Goal: Use online tool/utility: Utilize a website feature to perform a specific function

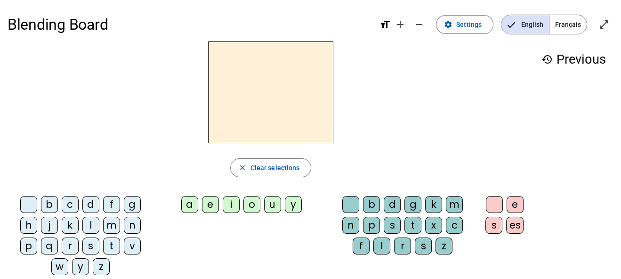
click at [89, 200] on div "d" at bounding box center [90, 204] width 17 height 17
click at [49, 204] on div "b" at bounding box center [49, 204] width 17 height 17
click at [68, 203] on div "c" at bounding box center [70, 204] width 17 height 17
click at [110, 203] on div "f" at bounding box center [111, 204] width 17 height 17
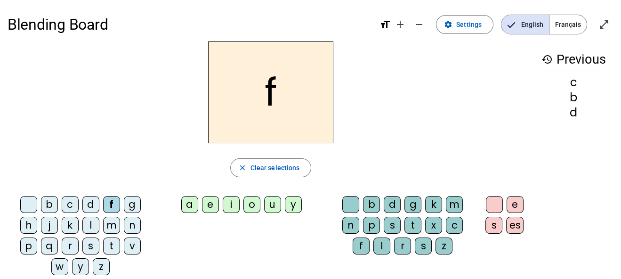
click at [130, 204] on div "g" at bounding box center [132, 204] width 17 height 17
click at [26, 221] on div "h" at bounding box center [28, 225] width 17 height 17
click at [48, 223] on div "j" at bounding box center [49, 225] width 17 height 17
click at [69, 226] on div "k" at bounding box center [70, 225] width 17 height 17
click at [90, 227] on div "l" at bounding box center [90, 225] width 17 height 17
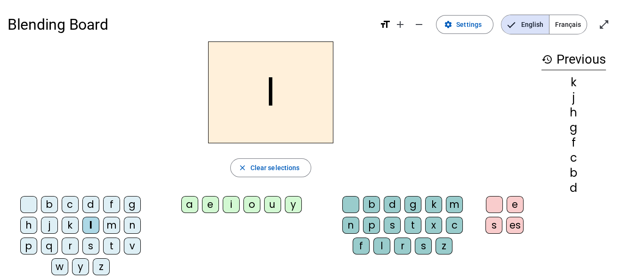
click at [108, 226] on div "m" at bounding box center [111, 225] width 17 height 17
click at [130, 227] on div "n" at bounding box center [132, 225] width 17 height 17
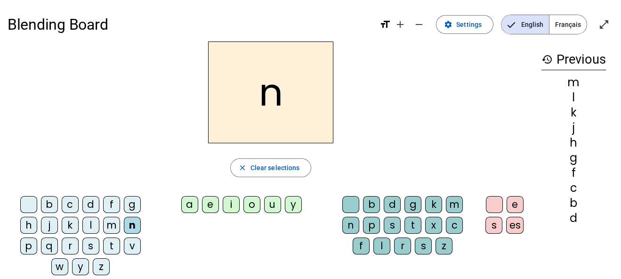
click at [27, 244] on div "p" at bounding box center [28, 245] width 17 height 17
click at [69, 247] on div "r" at bounding box center [70, 245] width 17 height 17
click at [106, 246] on div "t" at bounding box center [111, 245] width 17 height 17
click at [86, 245] on div "s" at bounding box center [90, 245] width 17 height 17
click at [136, 246] on div "v" at bounding box center [132, 245] width 17 height 17
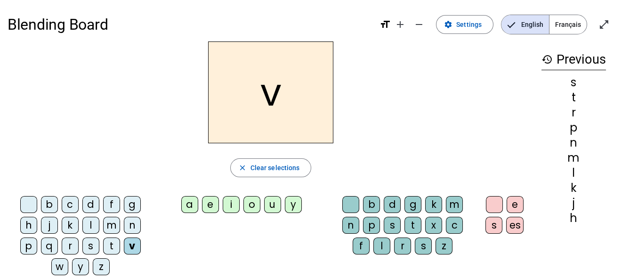
click at [130, 205] on div "g" at bounding box center [132, 204] width 17 height 17
click at [193, 204] on div "a" at bounding box center [189, 204] width 17 height 17
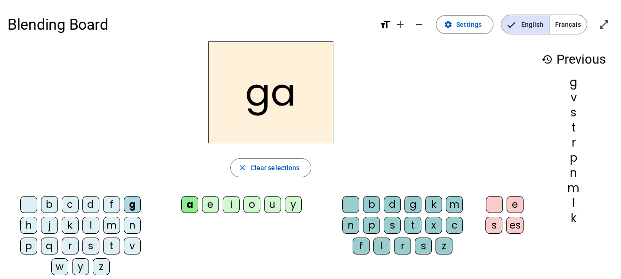
click at [209, 205] on div "e" at bounding box center [210, 204] width 17 height 17
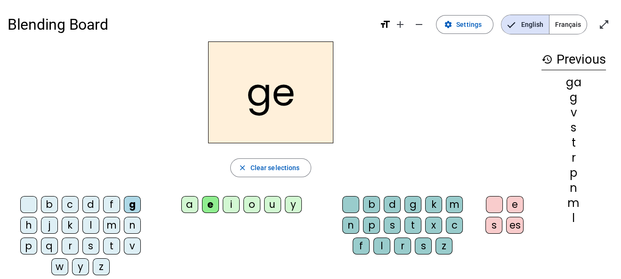
click at [230, 204] on div "i" at bounding box center [231, 204] width 17 height 17
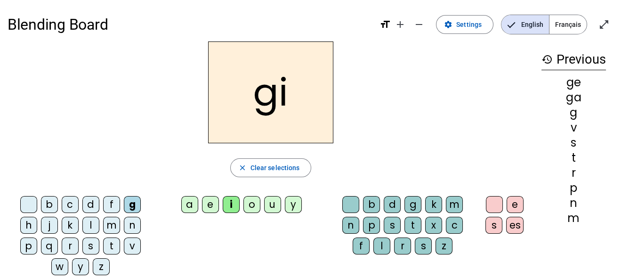
click at [248, 204] on div "o" at bounding box center [252, 204] width 17 height 17
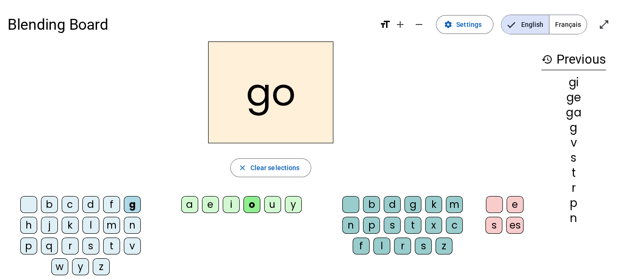
click at [272, 206] on div "u" at bounding box center [272, 204] width 17 height 17
click at [256, 206] on div "o" at bounding box center [252, 204] width 17 height 17
click at [236, 203] on div "i" at bounding box center [231, 204] width 17 height 17
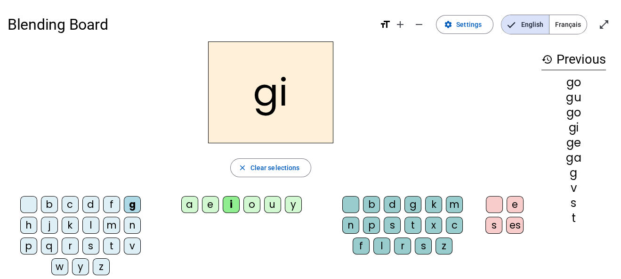
click at [213, 206] on div "e" at bounding box center [210, 204] width 17 height 17
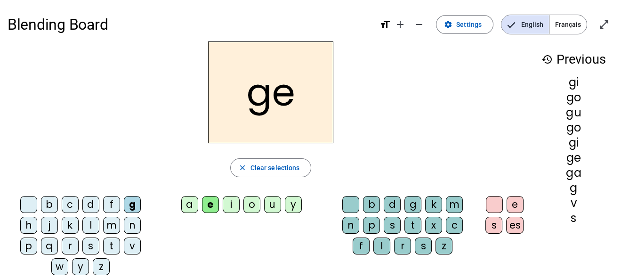
click at [193, 207] on div "a" at bounding box center [189, 204] width 17 height 17
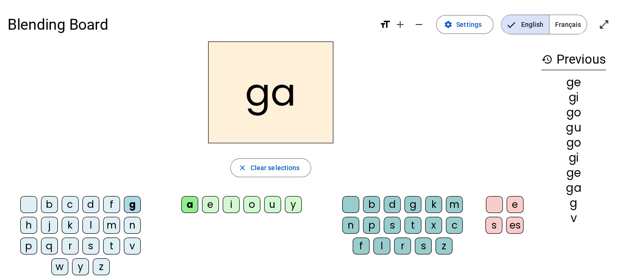
click at [71, 206] on div "c" at bounding box center [70, 204] width 17 height 17
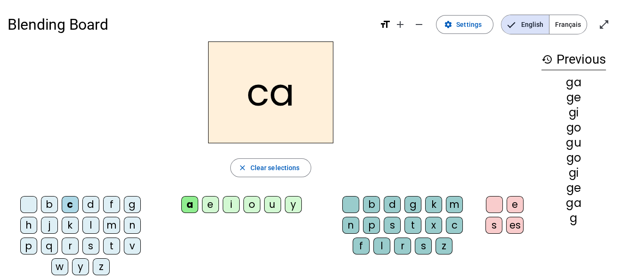
click at [214, 208] on div "e" at bounding box center [210, 204] width 17 height 17
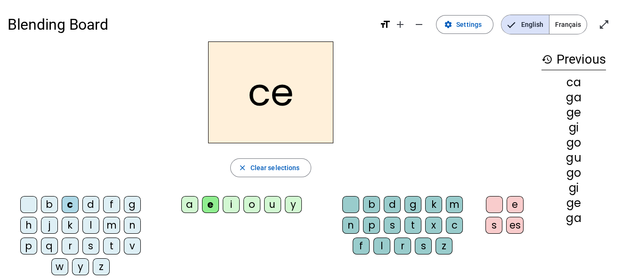
click at [238, 203] on div "i" at bounding box center [231, 204] width 17 height 17
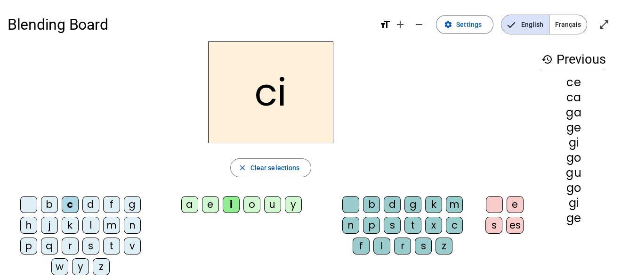
click at [253, 205] on div "o" at bounding box center [252, 204] width 17 height 17
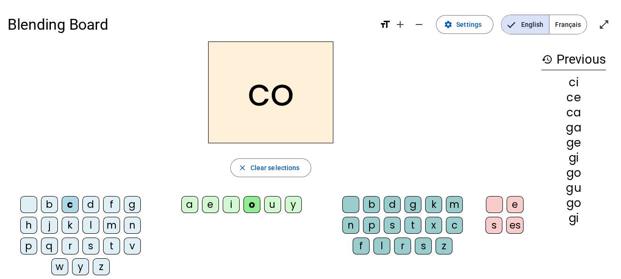
click at [267, 207] on div "u" at bounding box center [272, 204] width 17 height 17
click at [247, 208] on div "o" at bounding box center [252, 204] width 17 height 17
click at [234, 204] on div "i" at bounding box center [231, 204] width 17 height 17
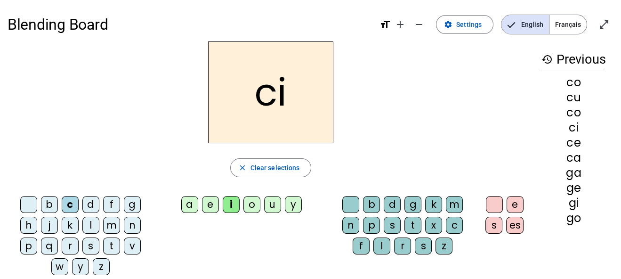
click at [214, 206] on div "e" at bounding box center [210, 204] width 17 height 17
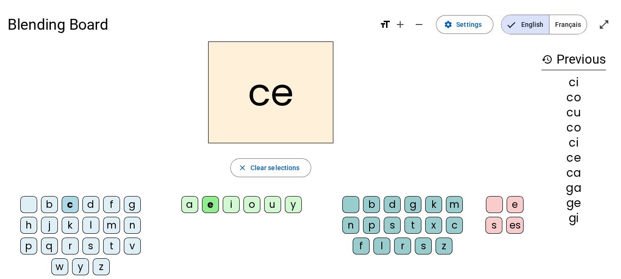
click at [194, 205] on div "a" at bounding box center [189, 204] width 17 height 17
click at [374, 202] on div "b" at bounding box center [371, 204] width 17 height 17
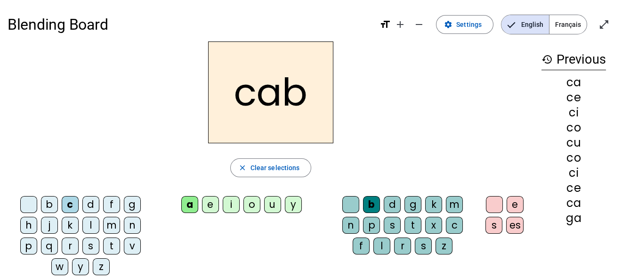
click at [517, 202] on div "e" at bounding box center [515, 204] width 17 height 17
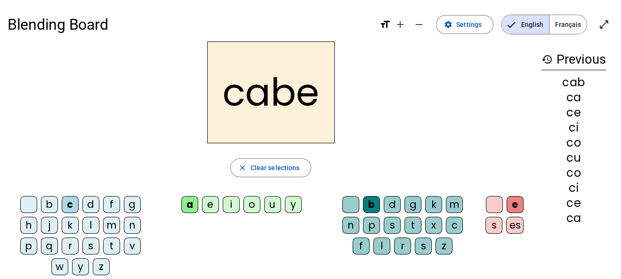
click at [96, 205] on div "d" at bounding box center [90, 204] width 17 height 17
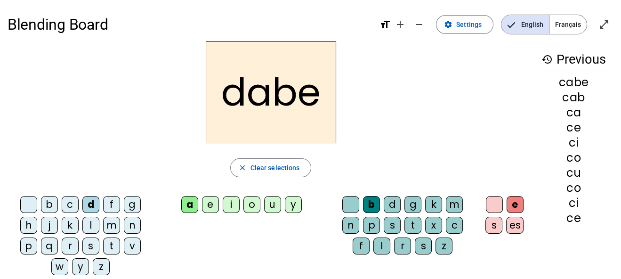
click at [111, 201] on div "f" at bounding box center [111, 204] width 17 height 17
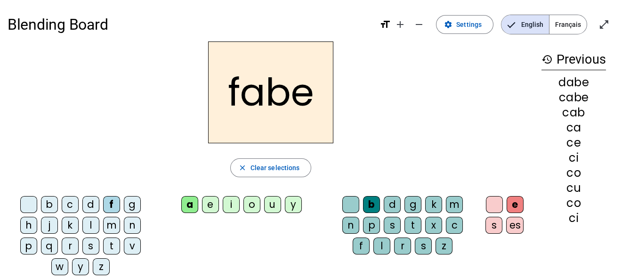
click at [130, 204] on div "g" at bounding box center [132, 204] width 17 height 17
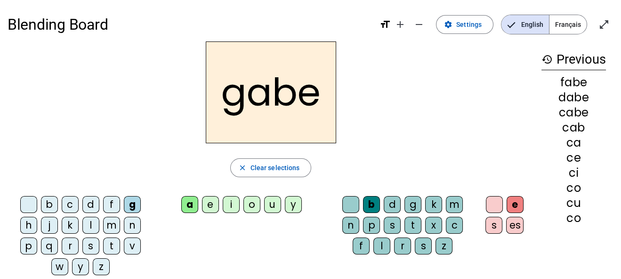
click at [26, 226] on div "h" at bounding box center [28, 225] width 17 height 17
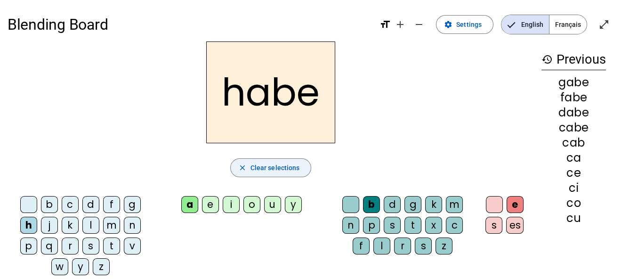
click at [245, 170] on mat-icon "close" at bounding box center [242, 167] width 8 height 8
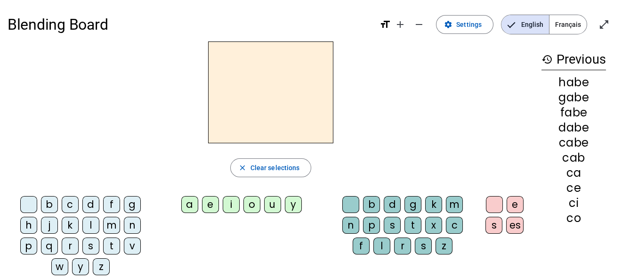
click at [184, 198] on div "a" at bounding box center [189, 204] width 17 height 17
click at [21, 225] on div "h" at bounding box center [28, 225] width 17 height 17
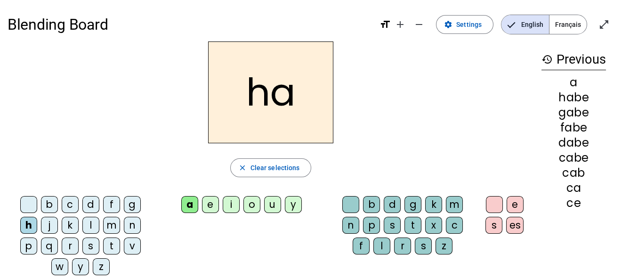
click at [213, 206] on div "e" at bounding box center [210, 204] width 17 height 17
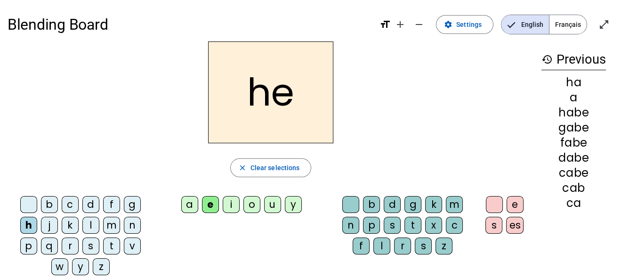
click at [232, 206] on div "i" at bounding box center [231, 204] width 17 height 17
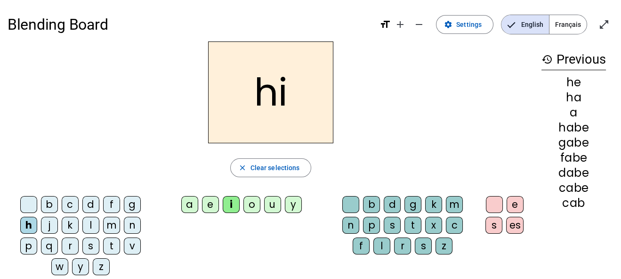
click at [254, 204] on div "o" at bounding box center [252, 204] width 17 height 17
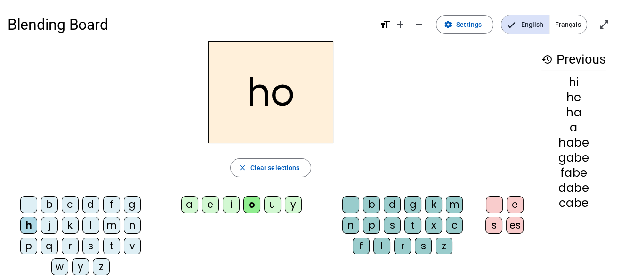
click at [271, 205] on div "u" at bounding box center [272, 204] width 17 height 17
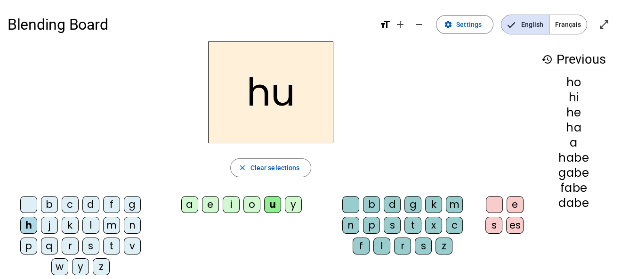
click at [248, 206] on div "o" at bounding box center [252, 204] width 17 height 17
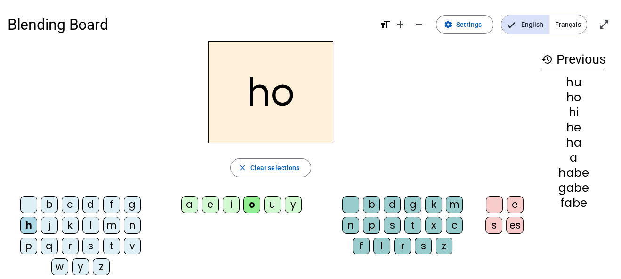
click at [232, 204] on div "i" at bounding box center [231, 204] width 17 height 17
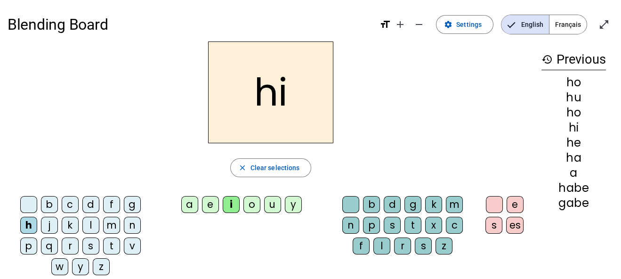
click at [219, 204] on div "e" at bounding box center [210, 204] width 17 height 17
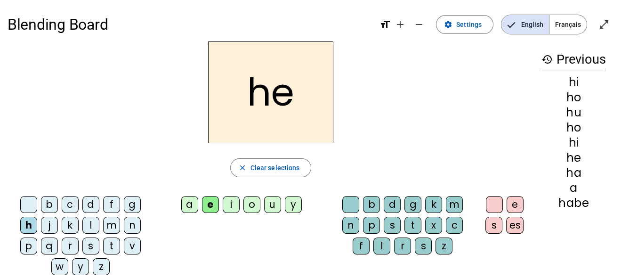
click at [190, 204] on div "a" at bounding box center [189, 204] width 17 height 17
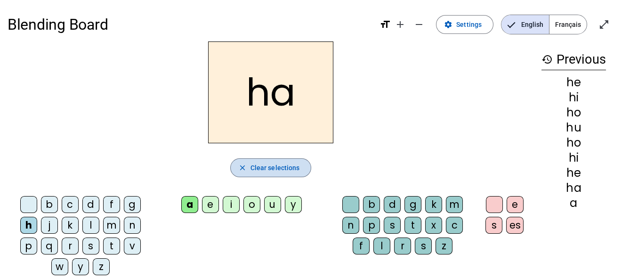
click at [254, 172] on span "Clear selections" at bounding box center [275, 167] width 49 height 11
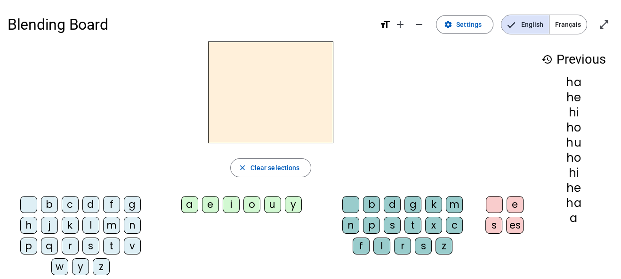
click at [111, 226] on div "m" at bounding box center [111, 225] width 17 height 17
click at [192, 203] on div "a" at bounding box center [189, 204] width 17 height 17
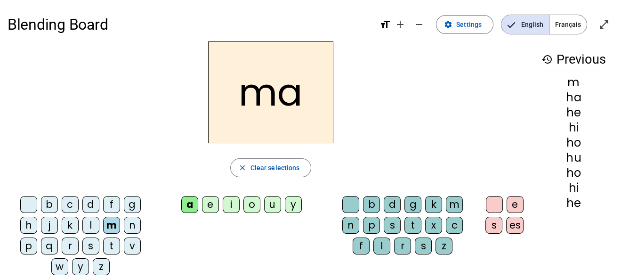
click at [382, 241] on div "l" at bounding box center [382, 245] width 17 height 17
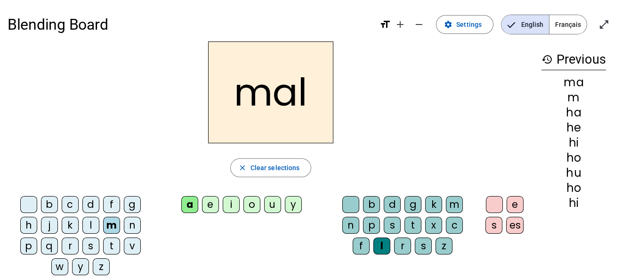
click at [517, 201] on div "e" at bounding box center [515, 204] width 17 height 17
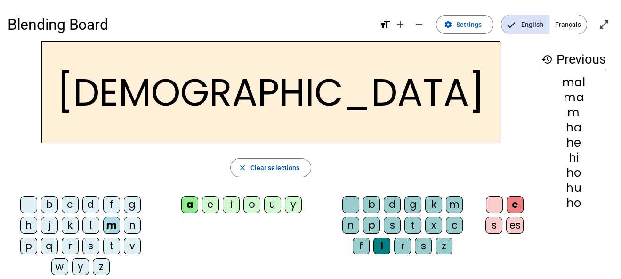
click at [140, 221] on letter-bubble "n" at bounding box center [134, 227] width 21 height 21
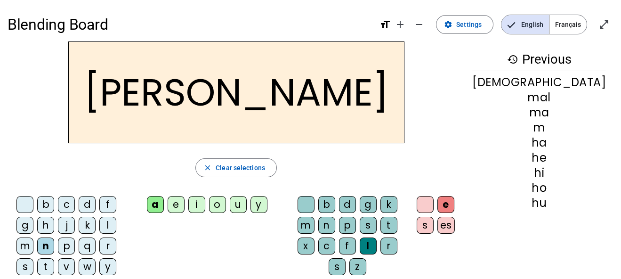
click at [75, 258] on div "v" at bounding box center [66, 266] width 17 height 17
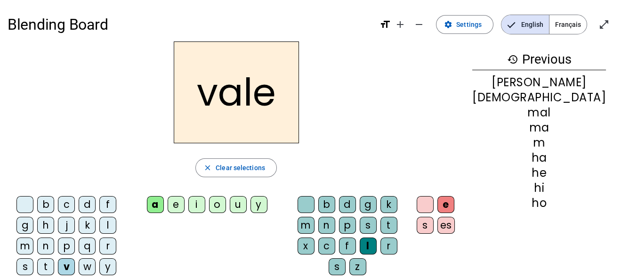
click at [54, 258] on div "t" at bounding box center [45, 266] width 17 height 17
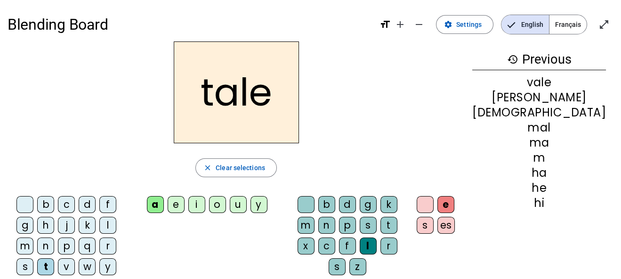
click at [33, 258] on div "s" at bounding box center [24, 266] width 17 height 17
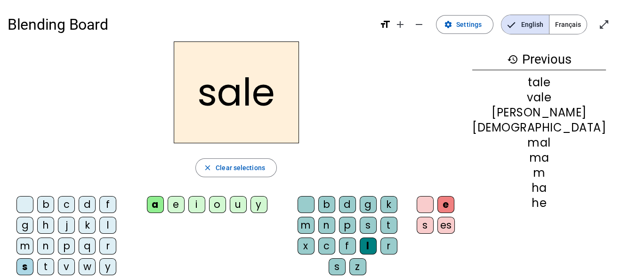
click at [58, 242] on div "p" at bounding box center [66, 245] width 17 height 17
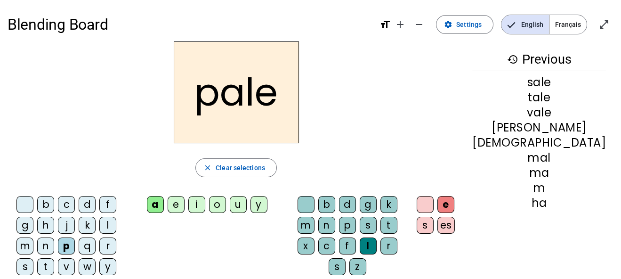
click at [37, 223] on div "h" at bounding box center [45, 225] width 17 height 17
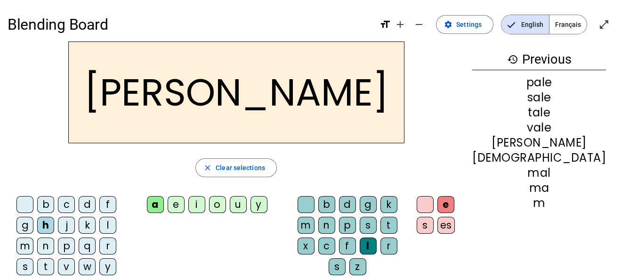
click at [73, 205] on div "c" at bounding box center [66, 204] width 17 height 17
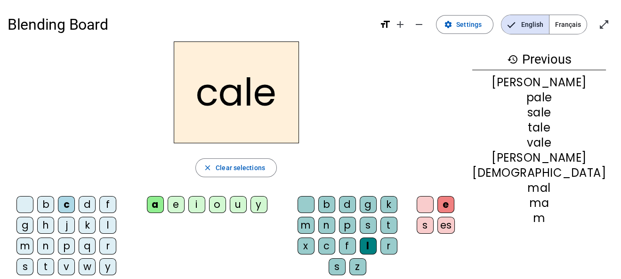
click at [335, 227] on div "n" at bounding box center [326, 225] width 17 height 17
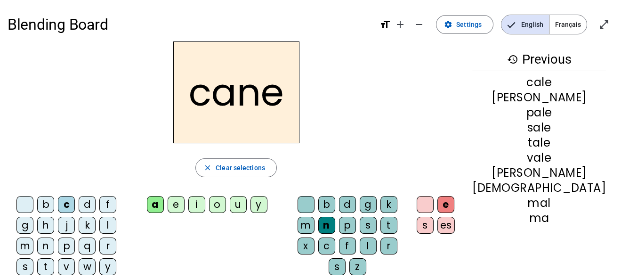
click at [99, 226] on div "l" at bounding box center [107, 225] width 17 height 17
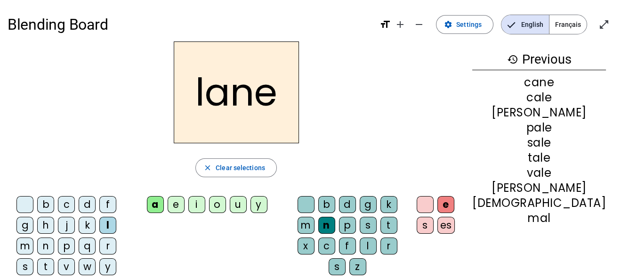
click at [79, 221] on div "k" at bounding box center [87, 225] width 17 height 17
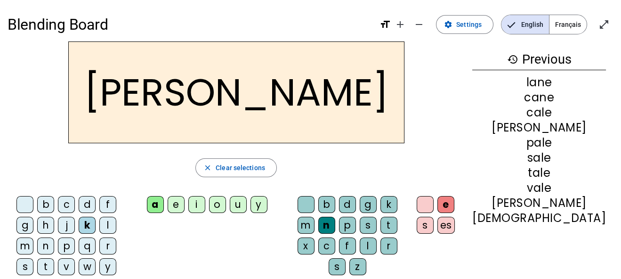
click at [58, 246] on div "p" at bounding box center [66, 245] width 17 height 17
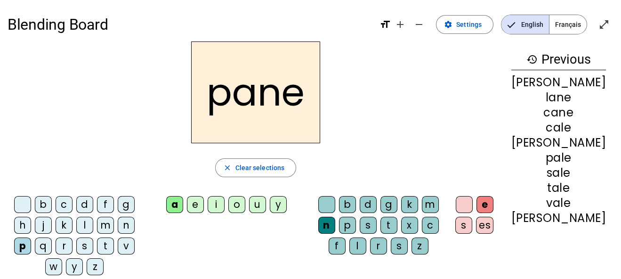
click at [114, 243] on div "t" at bounding box center [105, 245] width 17 height 17
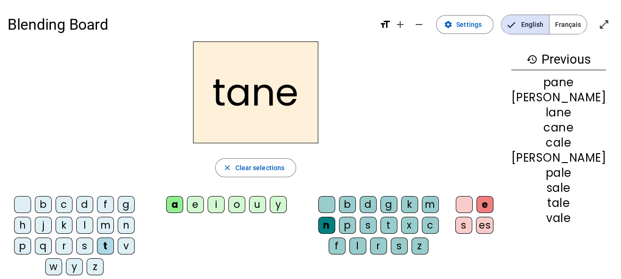
click at [225, 202] on div "i" at bounding box center [216, 204] width 17 height 17
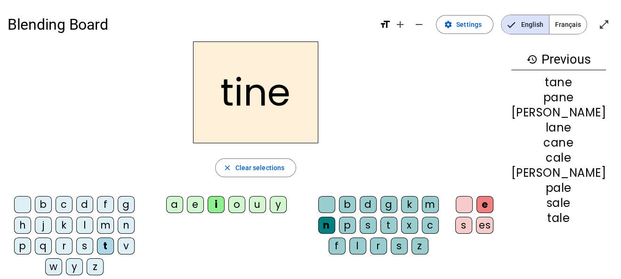
click at [114, 202] on div "f" at bounding box center [105, 204] width 17 height 17
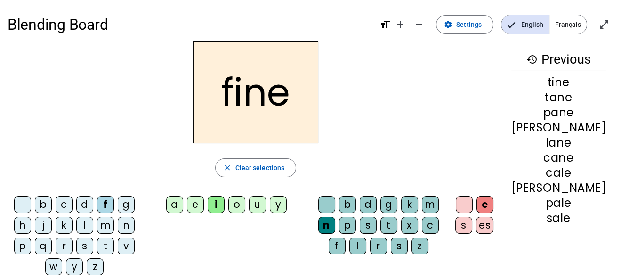
click at [93, 223] on div "l" at bounding box center [84, 225] width 17 height 17
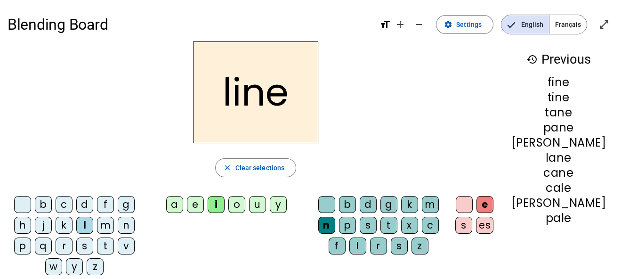
click at [111, 227] on div "m" at bounding box center [105, 225] width 17 height 17
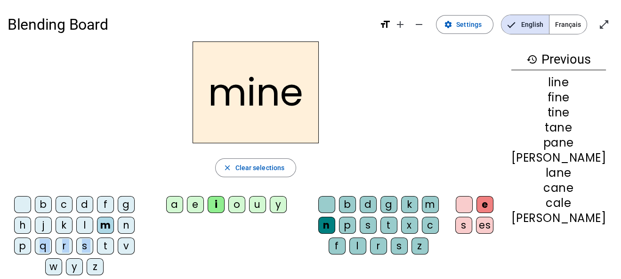
drag, startPoint x: 111, startPoint y: 245, endPoint x: 44, endPoint y: 253, distance: 67.3
click at [44, 253] on div "b c d f g h j k l m n p q r s t v w y z" at bounding box center [76, 237] width 130 height 83
click at [69, 247] on div "r" at bounding box center [64, 245] width 17 height 17
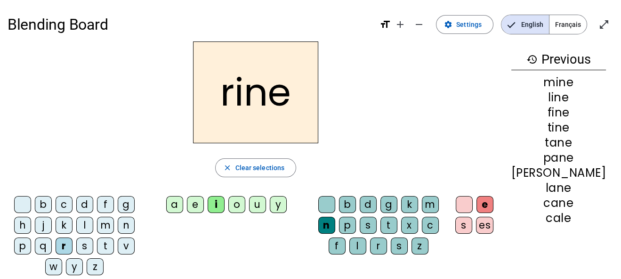
click at [245, 205] on div "o" at bounding box center [236, 204] width 17 height 17
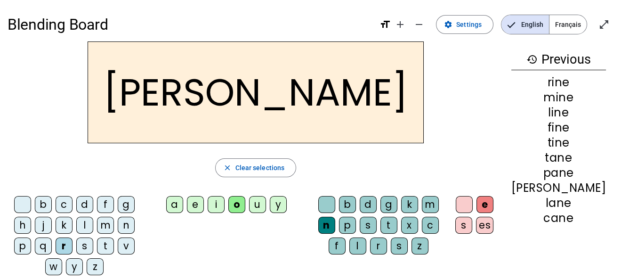
click at [356, 201] on div "b" at bounding box center [347, 204] width 17 height 17
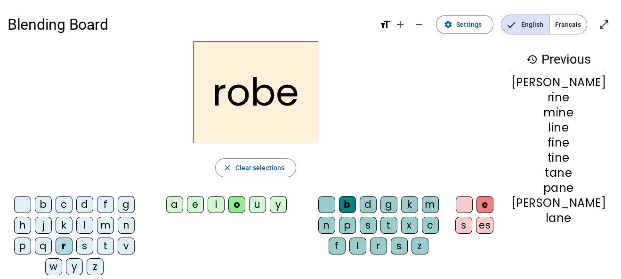
drag, startPoint x: 282, startPoint y: 166, endPoint x: 111, endPoint y: 220, distance: 179.1
click at [111, 220] on div "robe close Clear selections b c d f g h j k l m n p q r s t v w y z a e i o u y…" at bounding box center [256, 161] width 497 height 241
click at [92, 225] on div "l" at bounding box center [84, 225] width 17 height 17
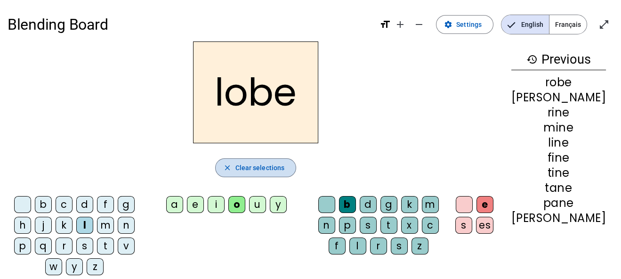
click at [279, 168] on span "Clear selections" at bounding box center [260, 167] width 49 height 11
